Goal: Find specific page/section: Find specific page/section

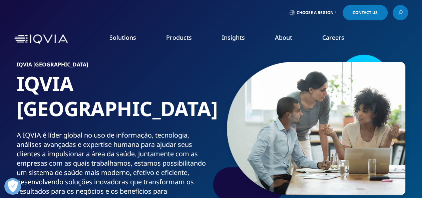
click at [143, 164] on link "Pharmaceutical Manufacturers" at bounding box center [162, 160] width 98 height 7
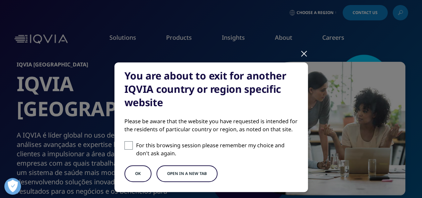
click at [303, 55] on div at bounding box center [304, 53] width 8 height 18
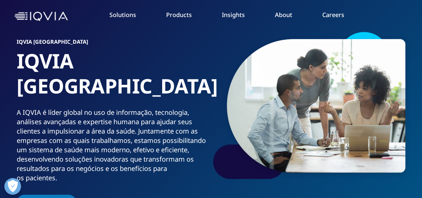
scroll to position [33, 0]
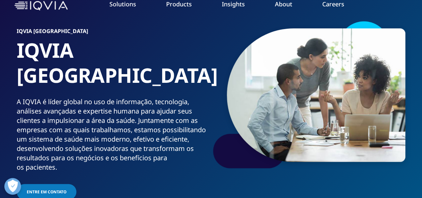
click at [153, 128] on link "Pharmaceutical Manufacturers" at bounding box center [162, 127] width 98 height 7
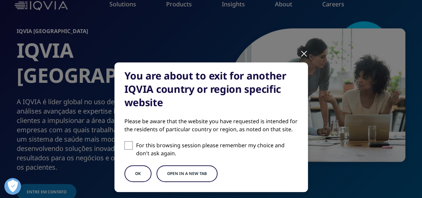
click at [135, 173] on button "OK" at bounding box center [138, 173] width 27 height 17
